Goal: Find specific page/section: Find specific page/section

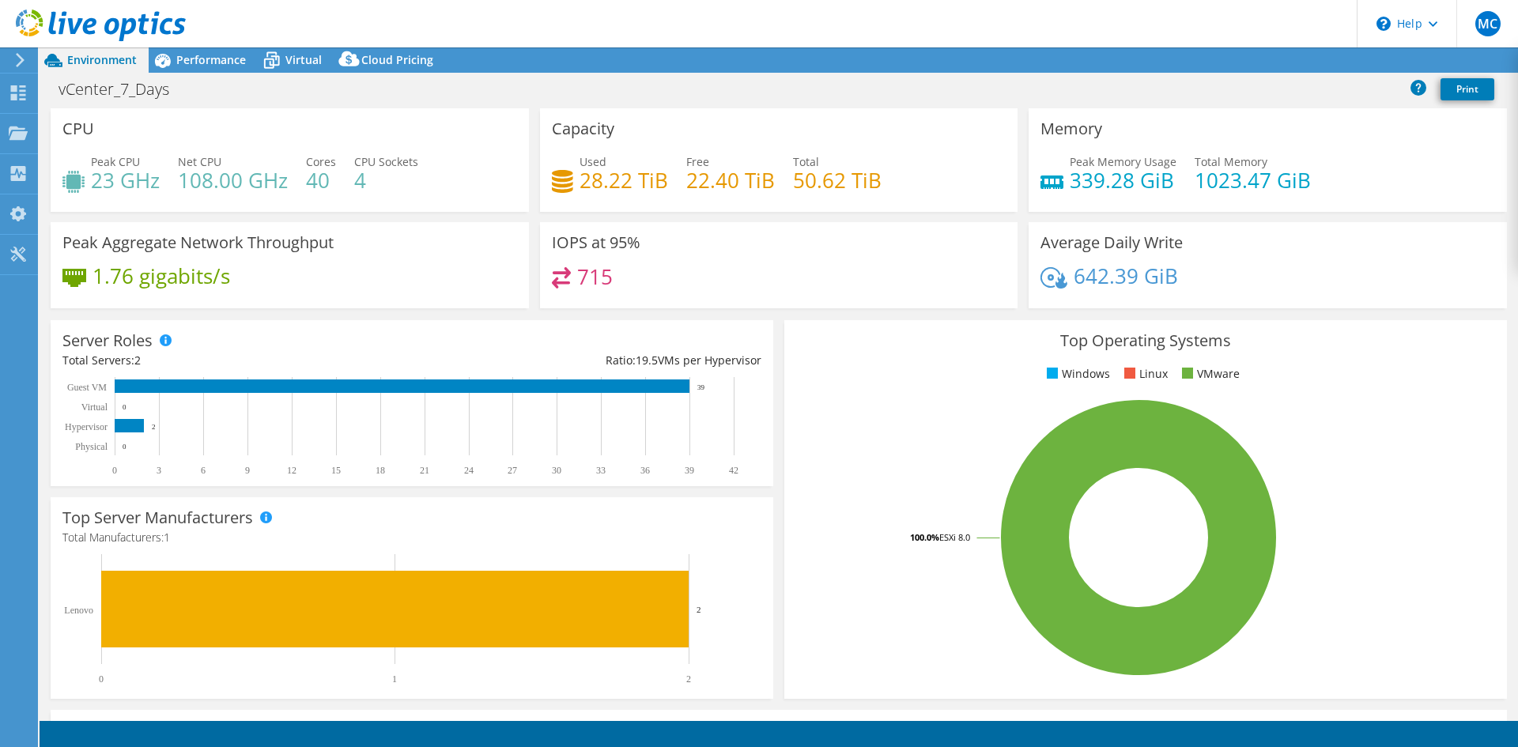
select select "USD"
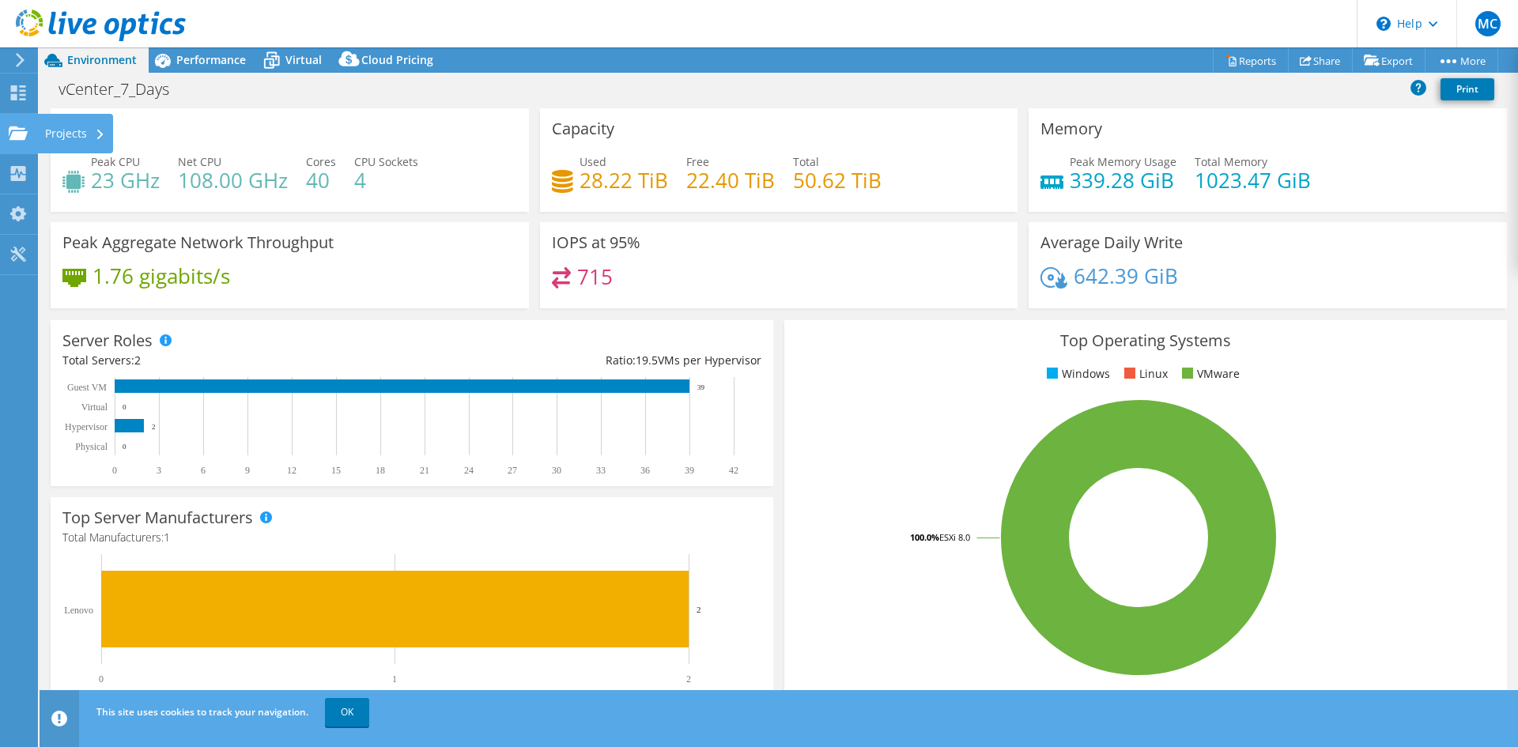
click at [16, 143] on div at bounding box center [18, 134] width 19 height 17
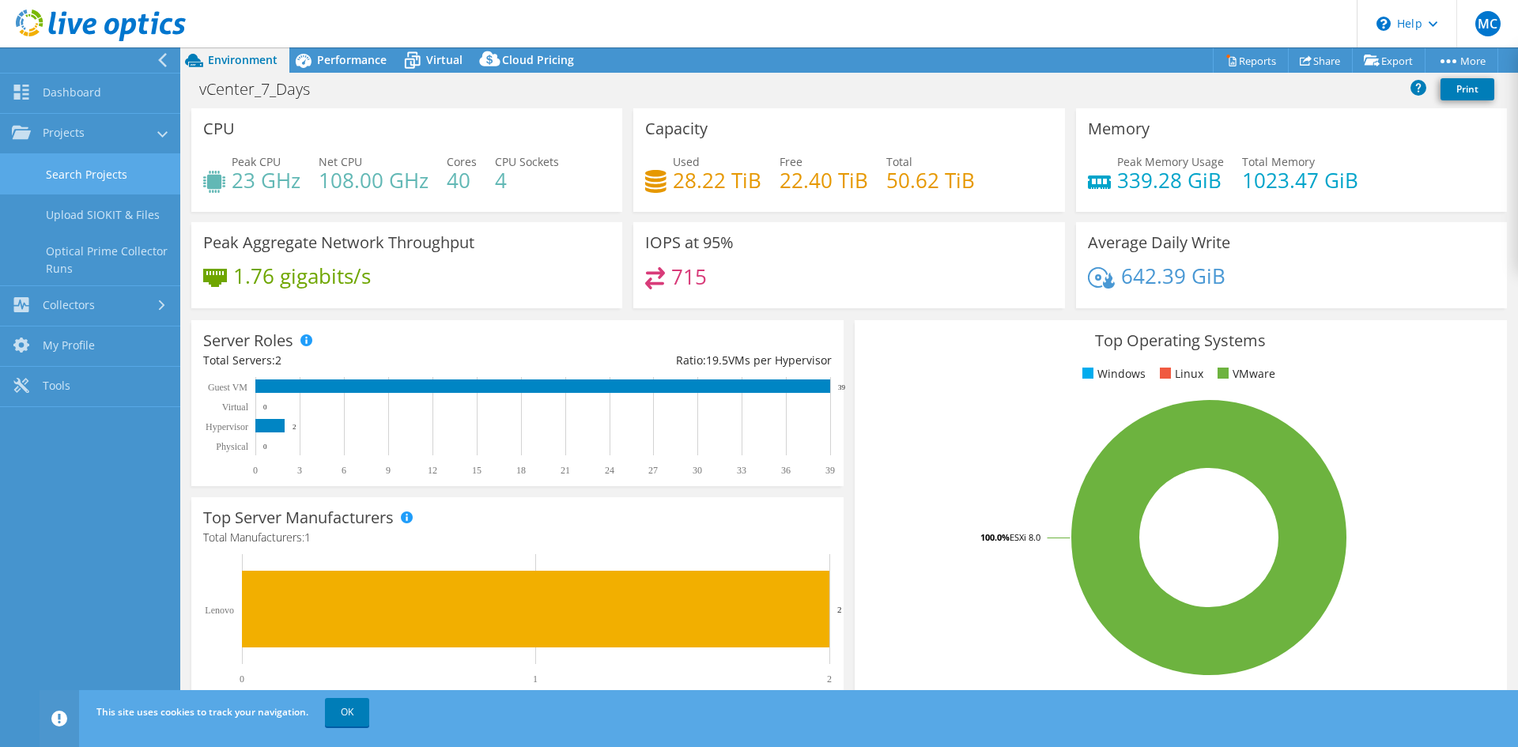
click at [70, 172] on link "Search Projects" at bounding box center [90, 174] width 180 height 40
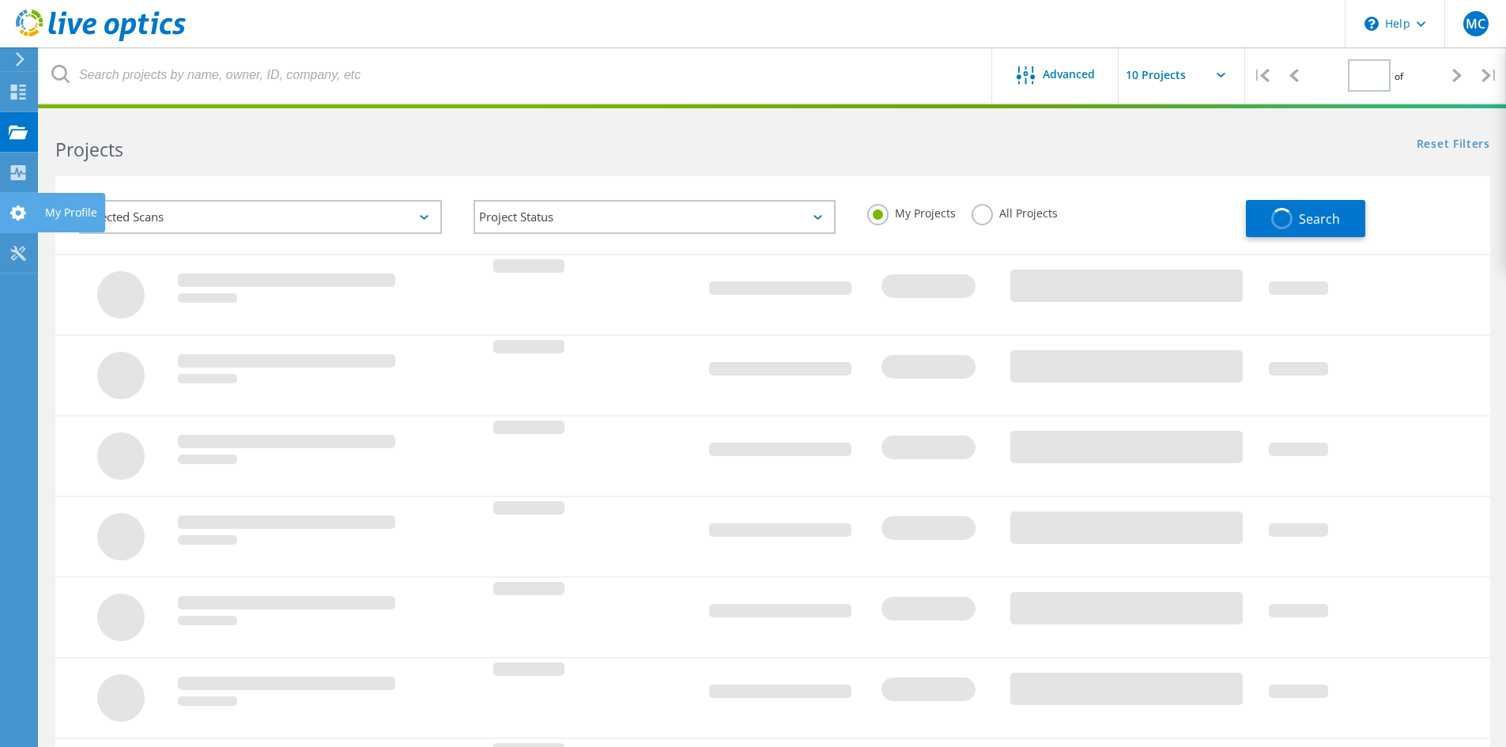
type input "1"
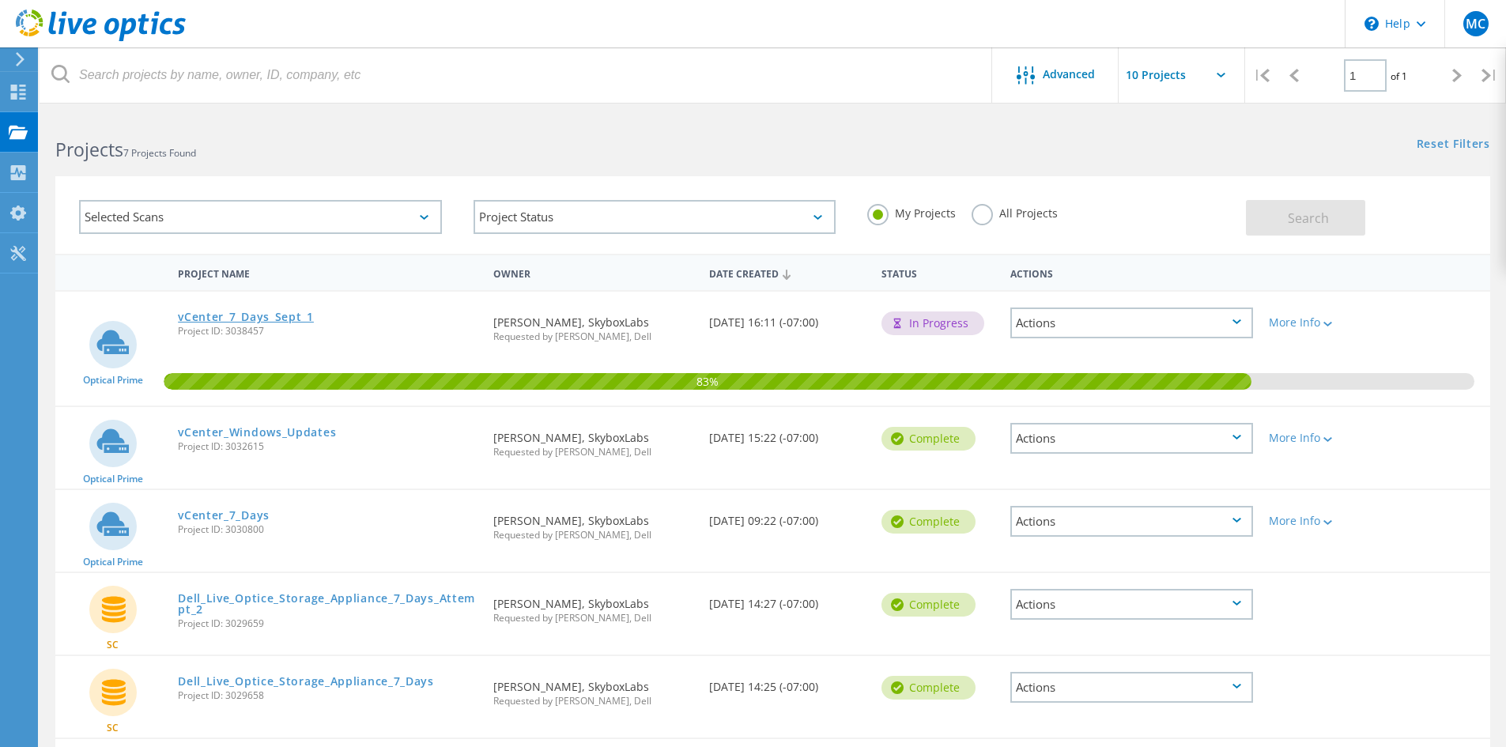
click at [227, 318] on link "vCenter_7_Days_Sept_1" at bounding box center [246, 317] width 136 height 11
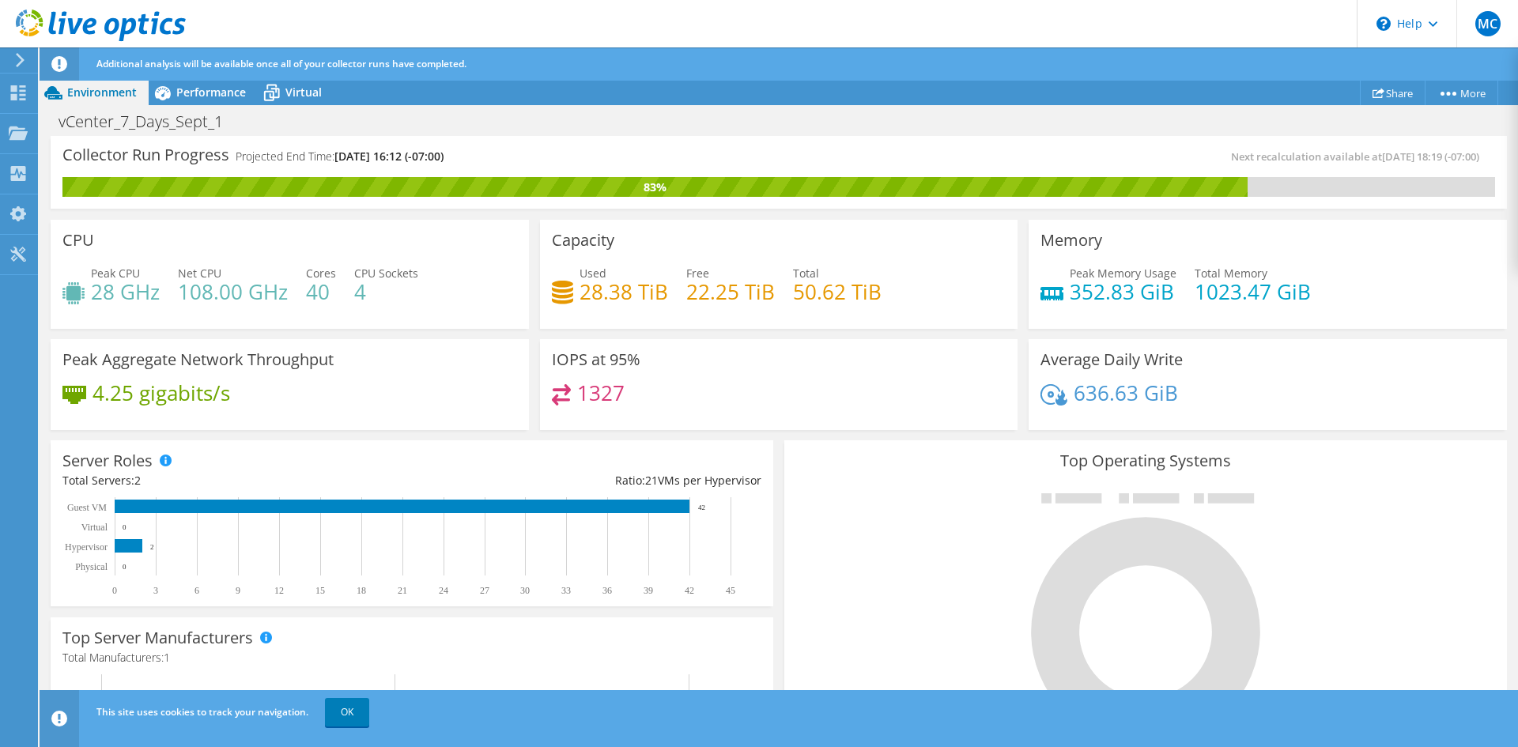
scroll to position [445, 0]
